Goal: Task Accomplishment & Management: Complete application form

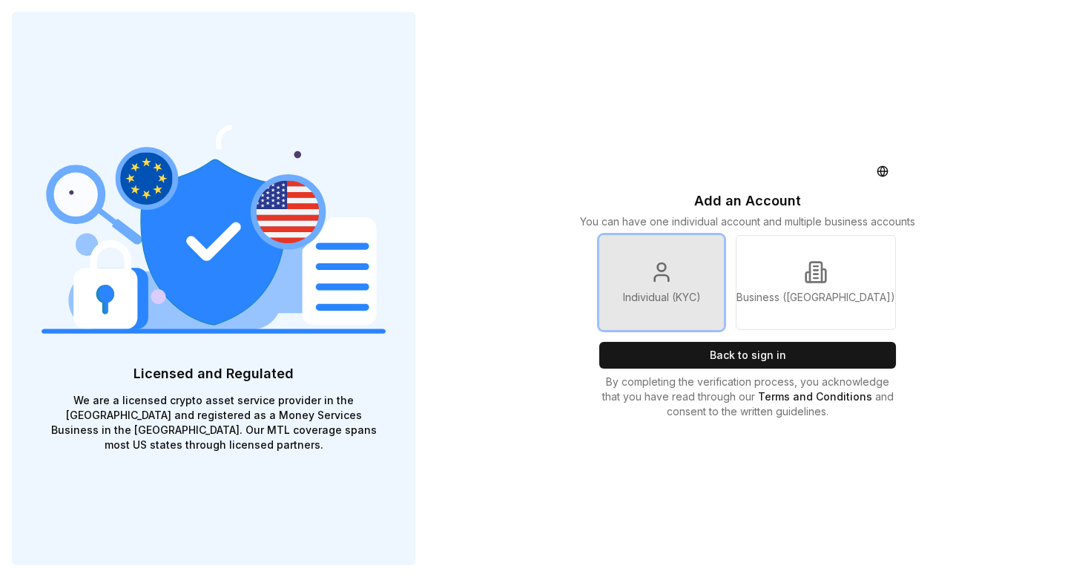
click at [666, 280] on icon at bounding box center [662, 272] width 24 height 24
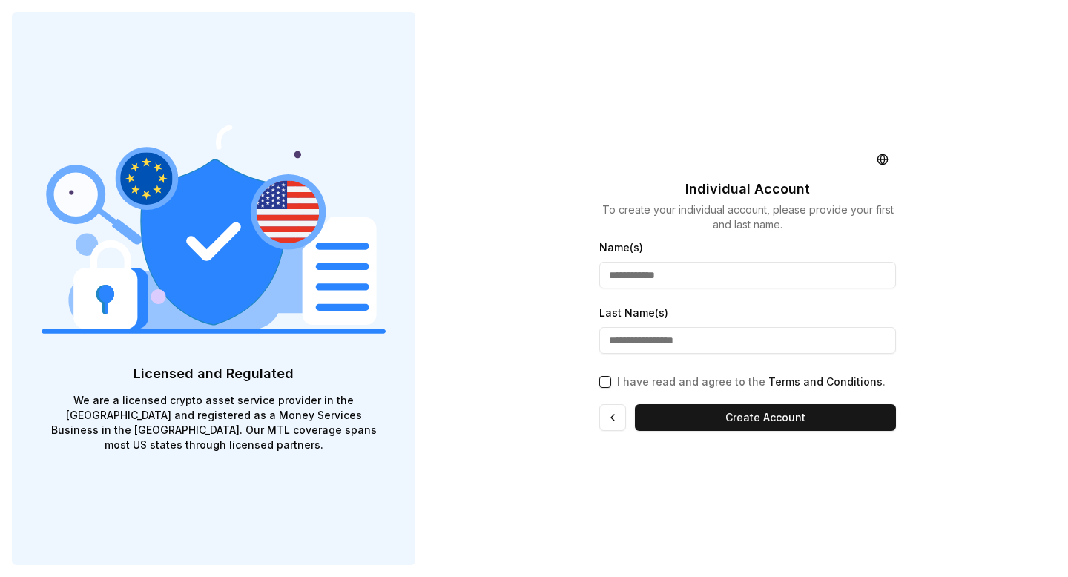
click at [649, 274] on input "Name(s)" at bounding box center [747, 275] width 297 height 27
type input "*********"
click at [628, 335] on input "Last Name(s)" at bounding box center [747, 340] width 297 height 27
type input "**********"
click at [602, 378] on button "I have read and agree to the Terms and Conditions ." at bounding box center [605, 382] width 12 height 12
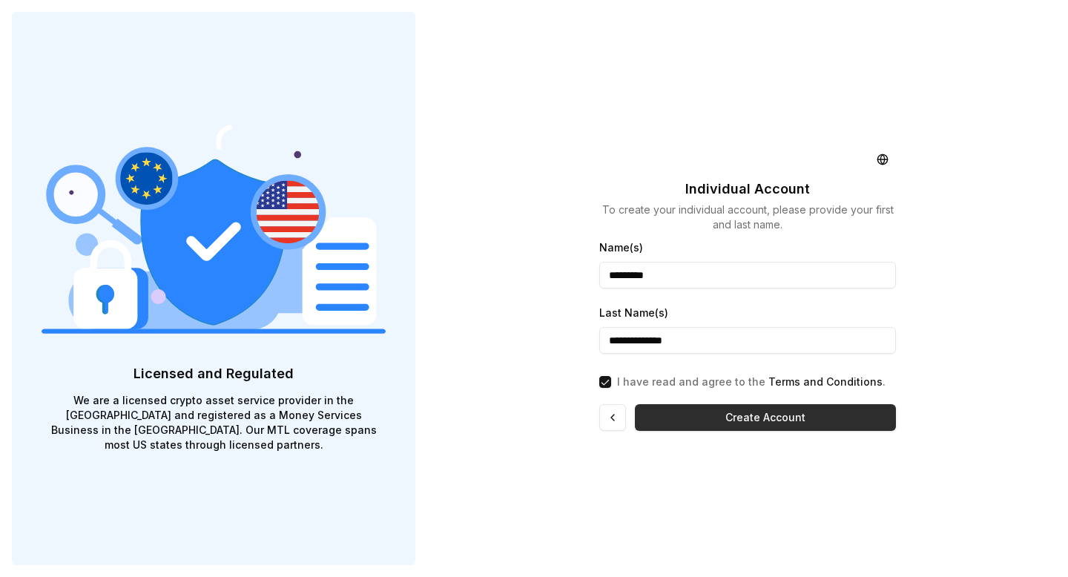
click at [743, 421] on button "Create Account" at bounding box center [765, 417] width 261 height 27
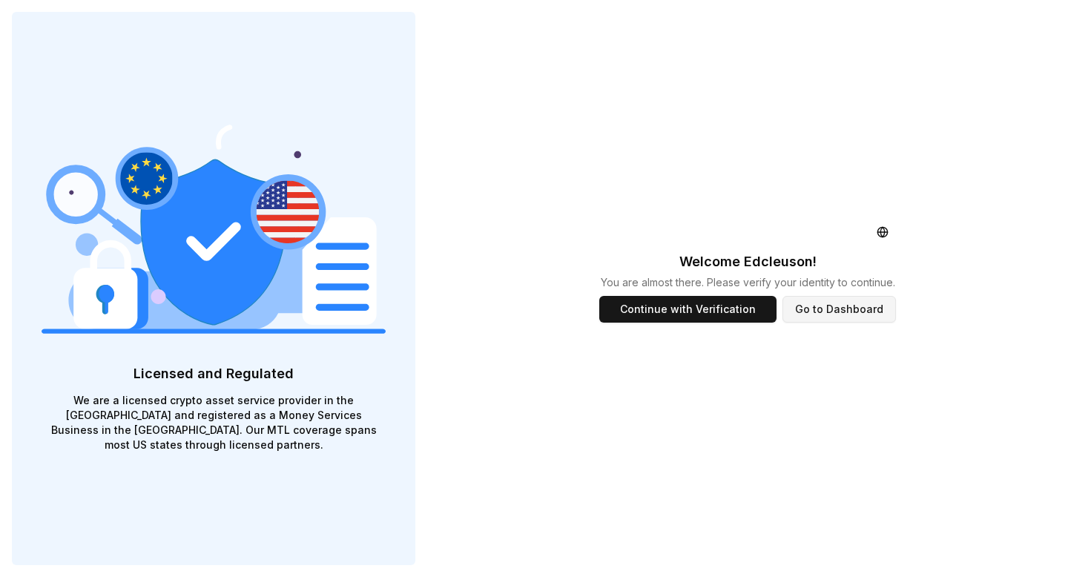
click at [848, 311] on button "Go to Dashboard" at bounding box center [839, 309] width 113 height 27
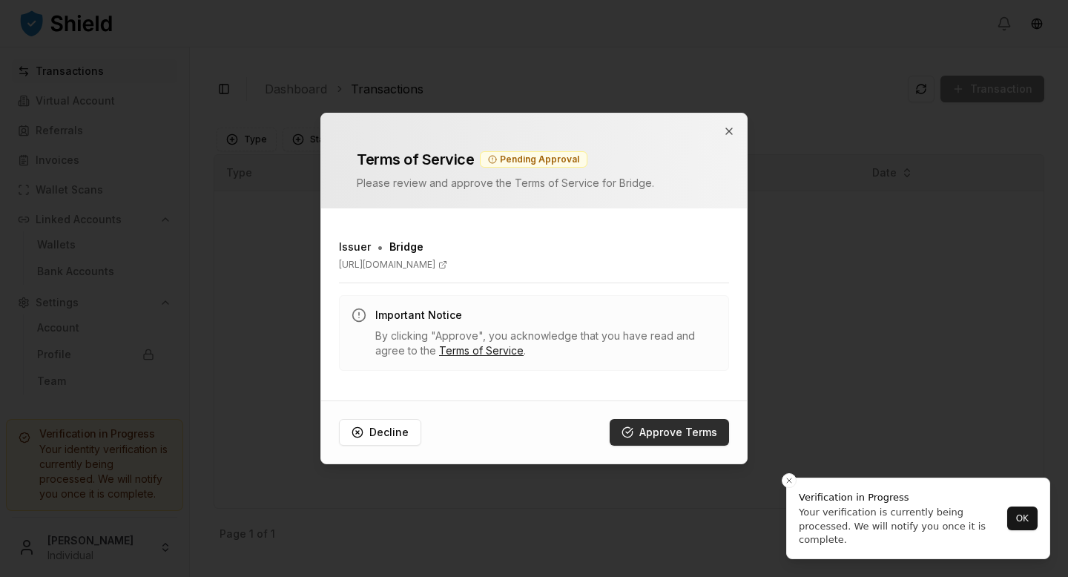
click at [678, 432] on button "Approve Terms" at bounding box center [669, 432] width 119 height 27
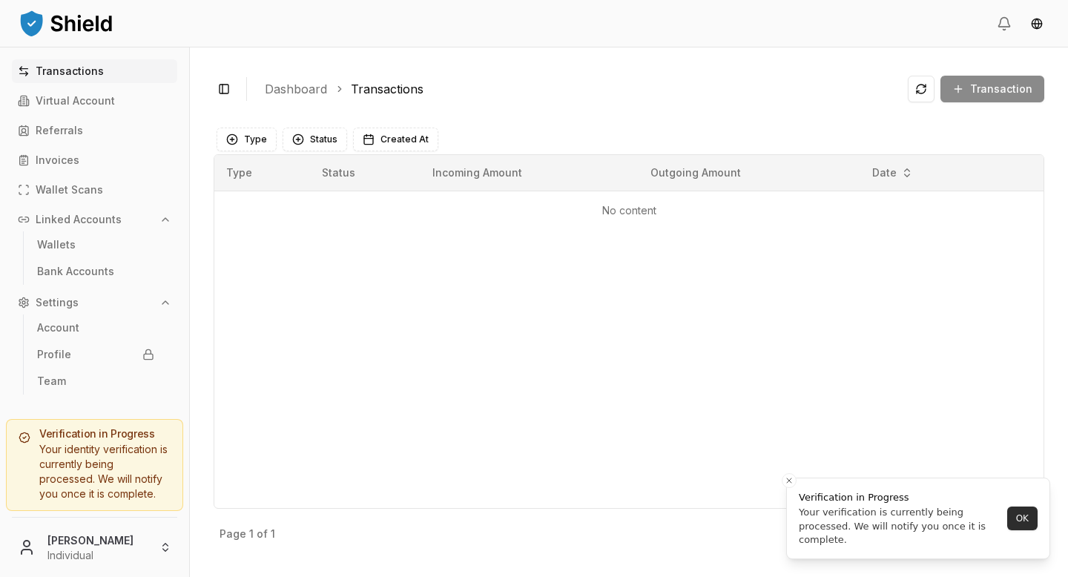
click at [1026, 516] on button "OK" at bounding box center [1022, 519] width 30 height 24
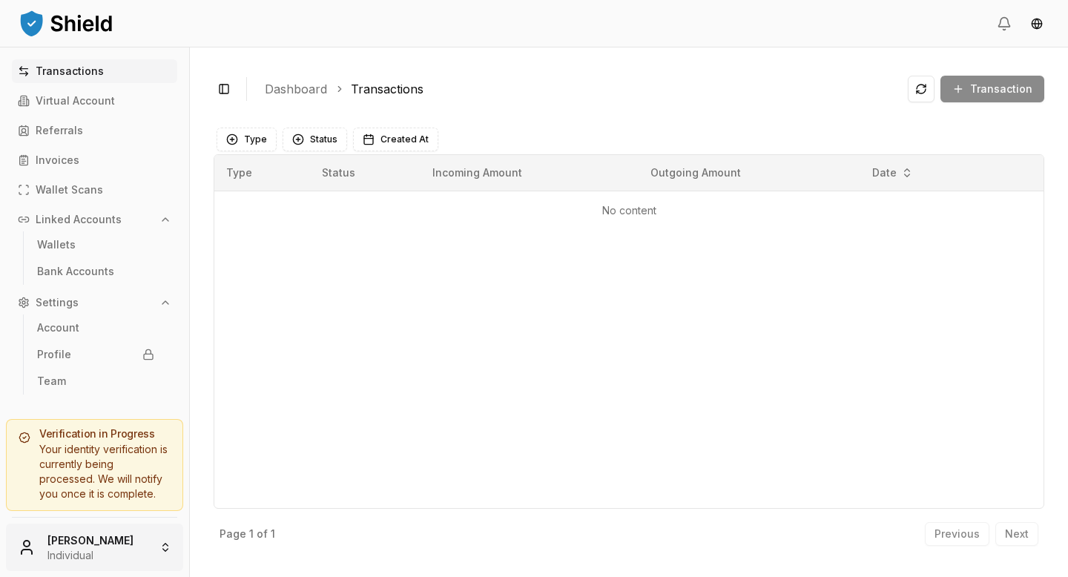
click at [162, 546] on html "Transactions Virtual Account Referrals Invoices Wallet Scans Linked Accounts Wa…" at bounding box center [534, 288] width 1068 height 577
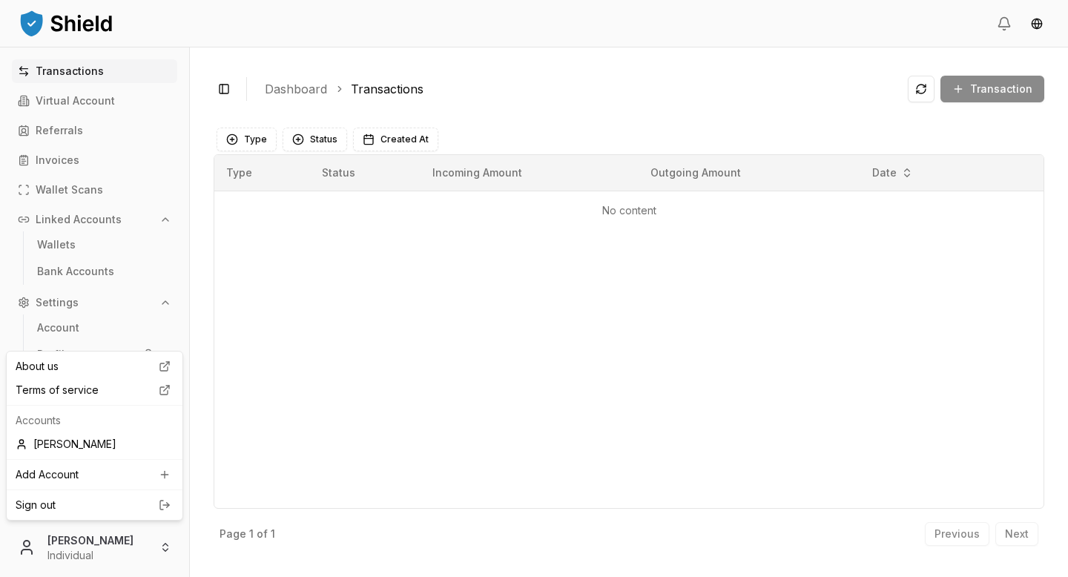
click at [320, 421] on html "Transactions Virtual Account Referrals Invoices Wallet Scans Linked Accounts Wa…" at bounding box center [534, 288] width 1068 height 577
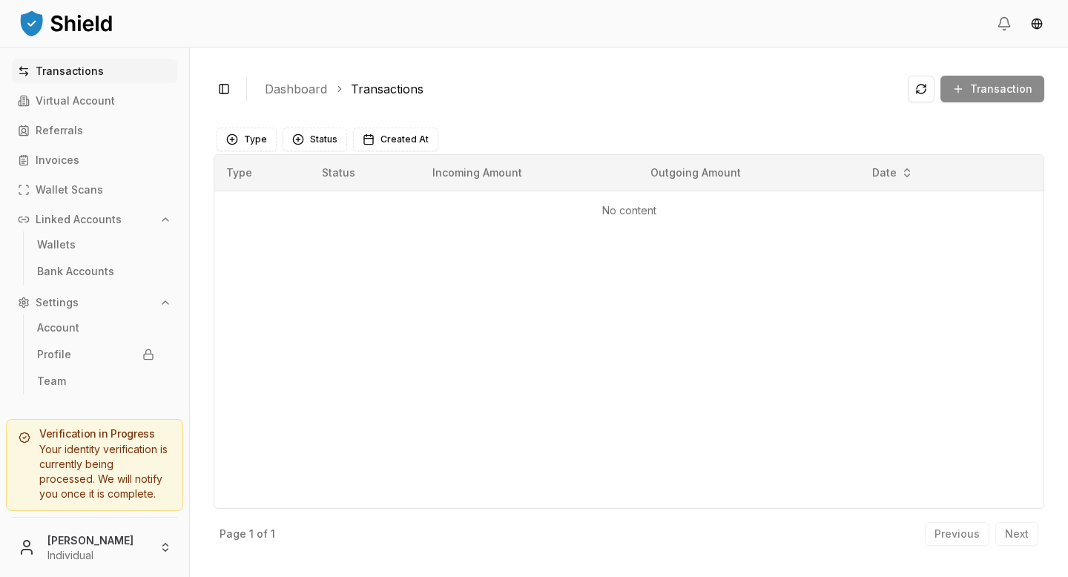
click at [1024, 535] on div "Previous Next" at bounding box center [981, 534] width 113 height 24
click at [1023, 536] on div "Previous Next" at bounding box center [981, 534] width 113 height 24
